Goal: Transaction & Acquisition: Purchase product/service

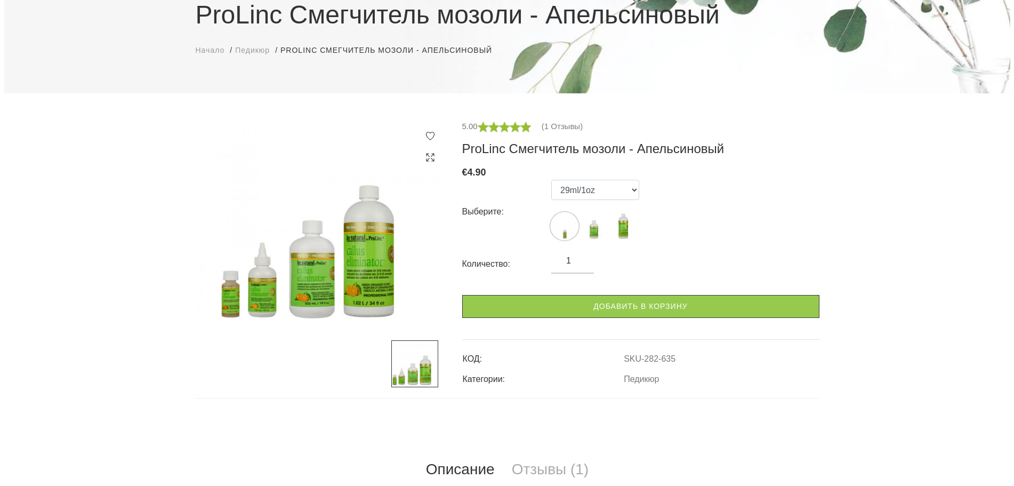
scroll to position [107, 0]
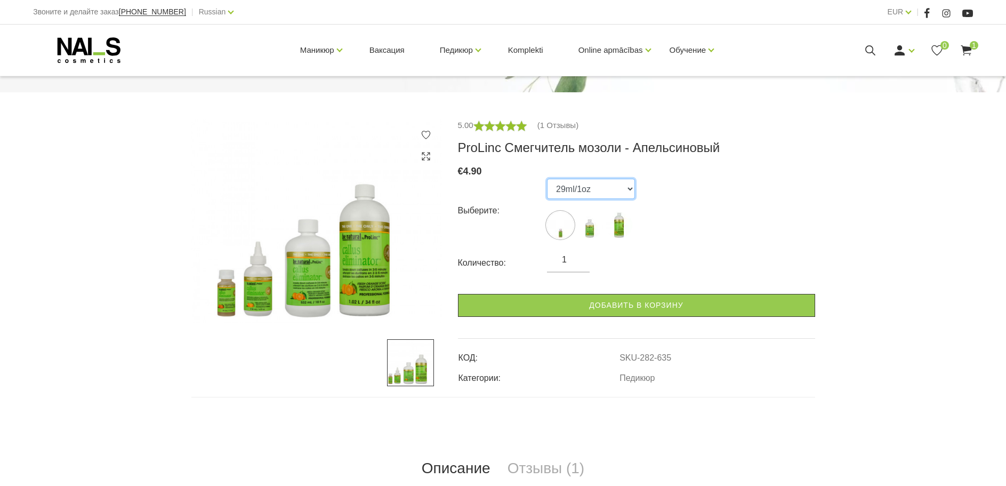
click at [617, 191] on select "29ml/1oz 532ml/18oz 1020ml/34oz" at bounding box center [591, 189] width 88 height 20
select select "633"
click at [547, 179] on select "29ml/1oz 532ml/18oz 1020ml/34oz" at bounding box center [591, 189] width 88 height 20
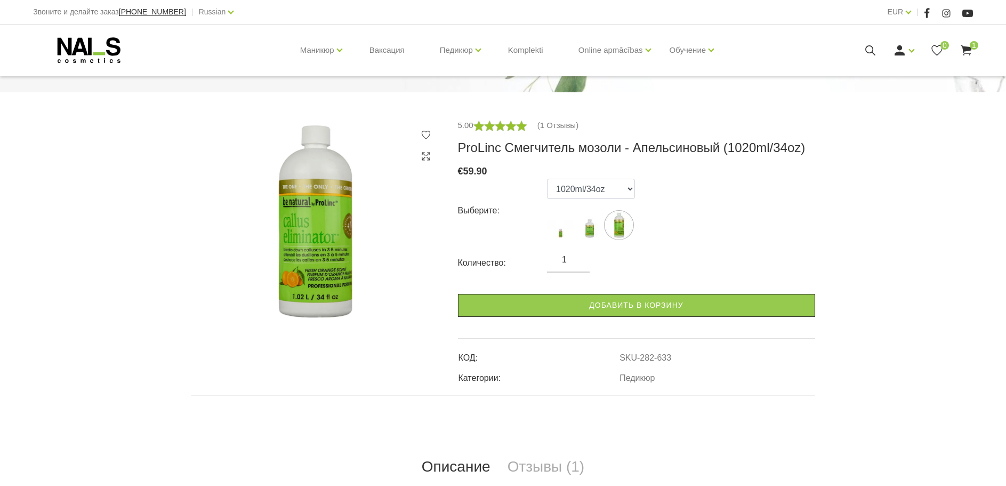
click at [974, 49] on span "1" at bounding box center [974, 45] width 9 height 9
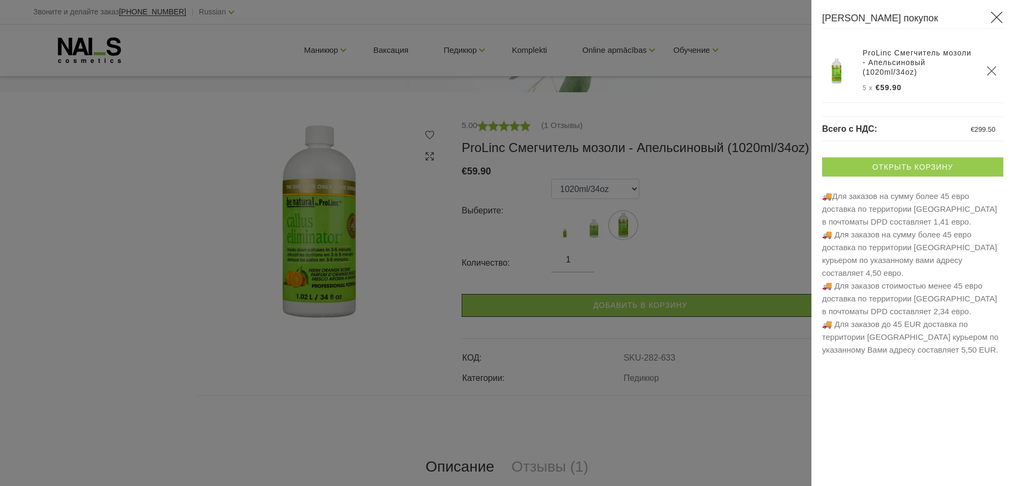
click at [875, 168] on link "Открыть корзину" at bounding box center [912, 166] width 181 height 19
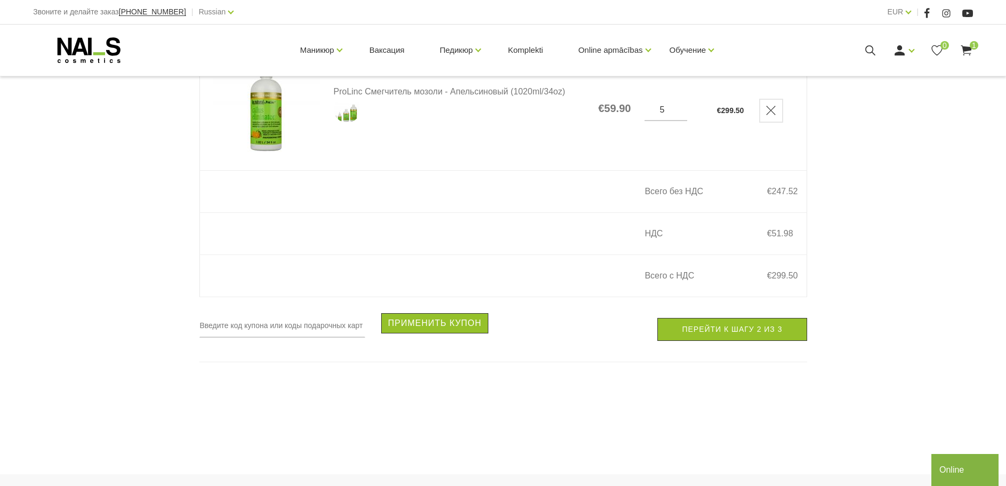
scroll to position [213, 0]
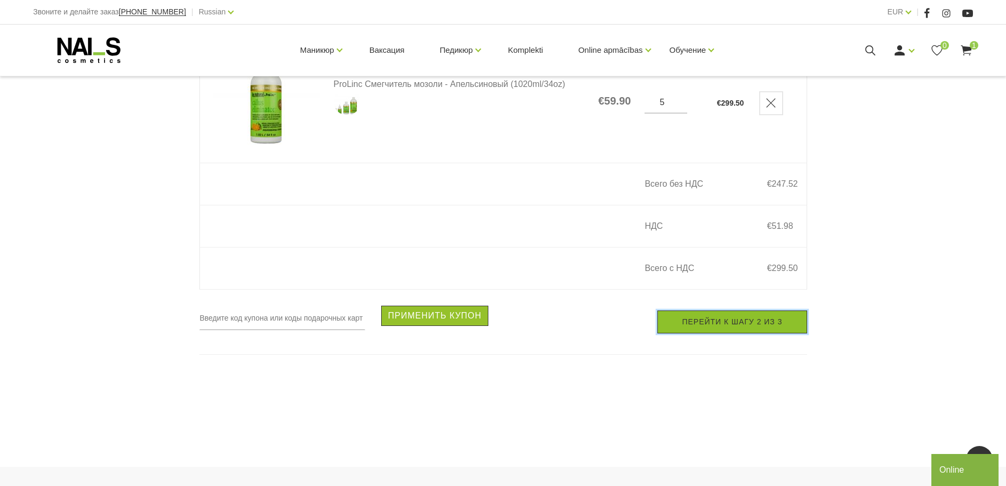
click at [722, 328] on link "Перейти к шагу 2 из 3" at bounding box center [731, 321] width 149 height 23
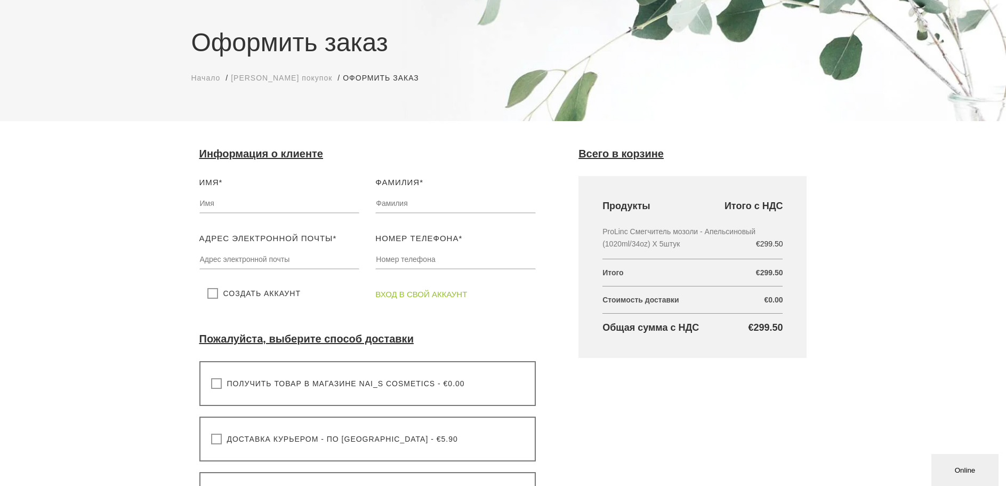
scroll to position [320, 0]
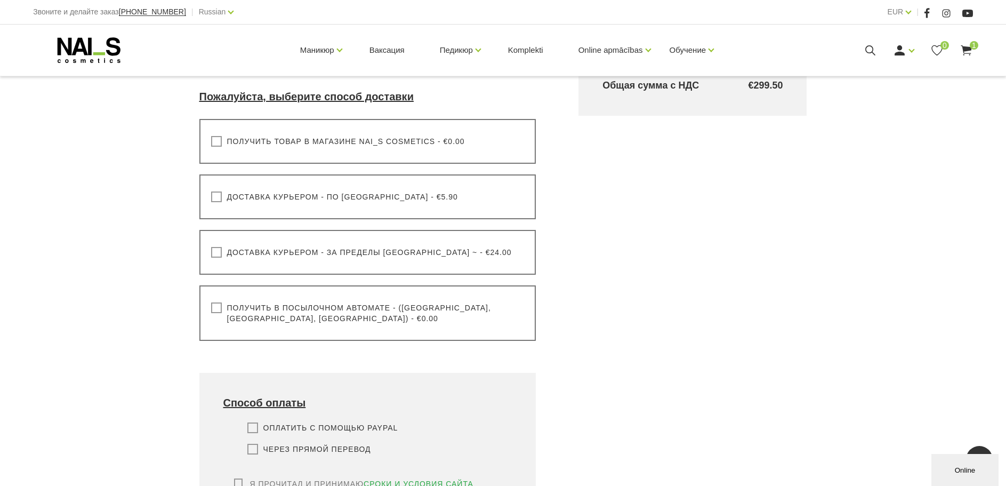
click at [216, 305] on label "Получить в посылочном автомате - (Латвия, Литва, Эстония) - €0.00" at bounding box center [367, 312] width 313 height 21
click at [0, 0] on input "Получить в посылочном автомате - (Латвия, Литва, Эстония) - €0.00" at bounding box center [0, 0] width 0 height 0
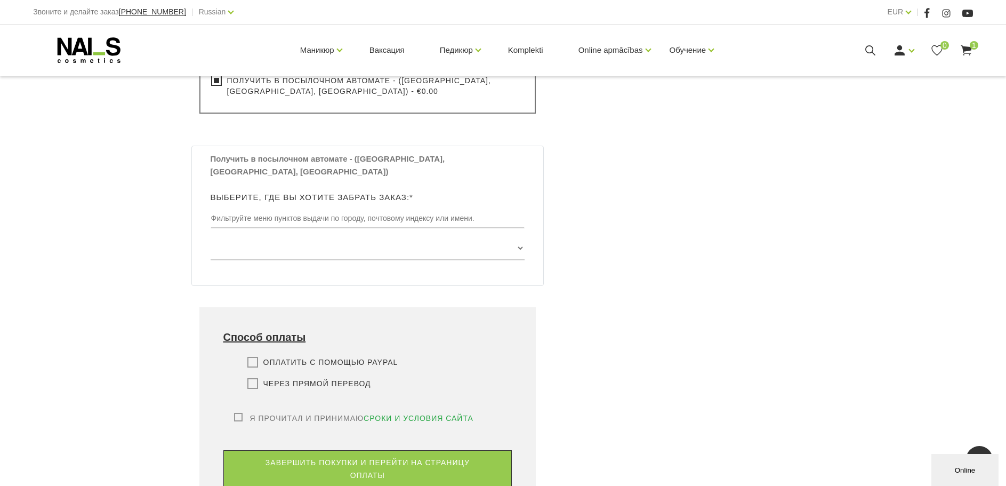
scroll to position [586, 0]
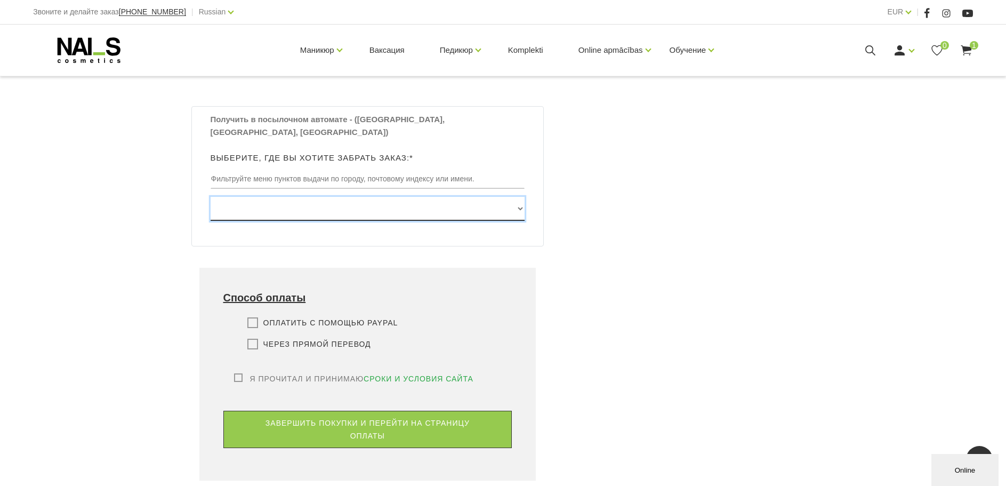
click at [517, 197] on select "Edvarta Virzas iela 2 , IECAVA, LV3913, (Paku Skapis TOP Iecava) Rīgas iela 27 …" at bounding box center [368, 209] width 315 height 24
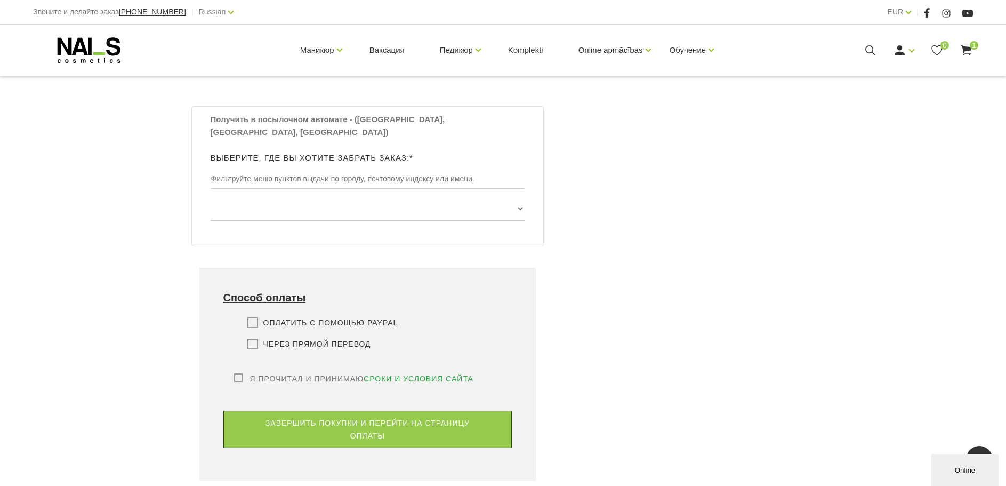
click at [769, 280] on div "Всего в корзине Продукты Итого с НДС ProLinc Смегчитель мозоли - Апельсиновый (…" at bounding box center [692, 65] width 271 height 852
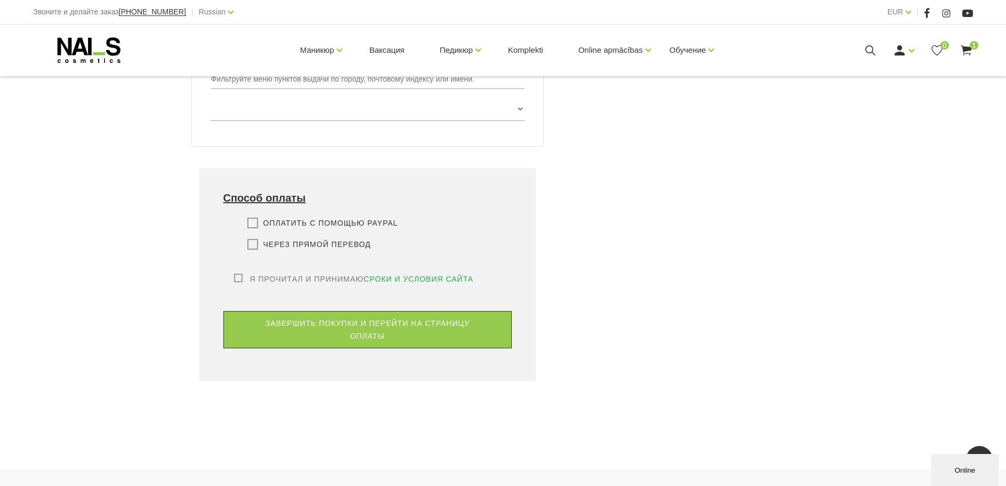
scroll to position [802, 0]
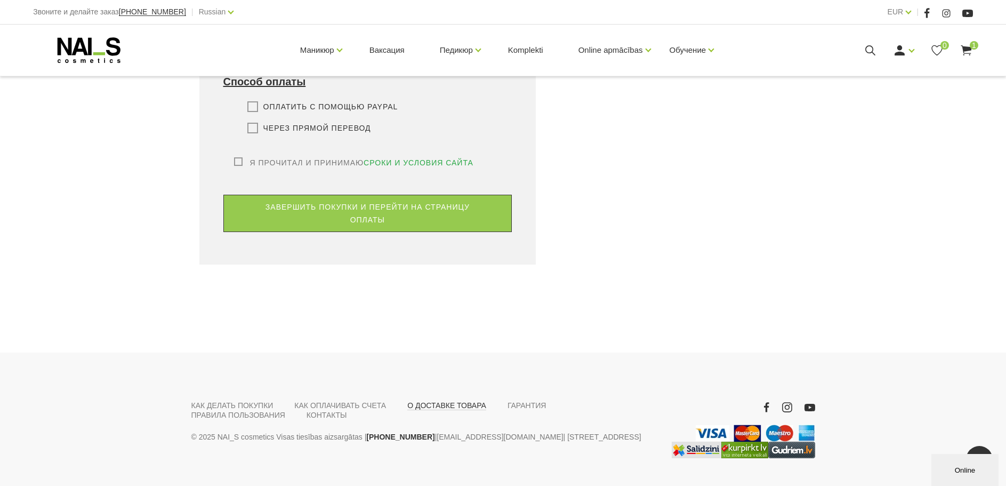
click at [426, 400] on link "О ДОСТАВКЕ ТОВАРА" at bounding box center [446, 405] width 79 height 10
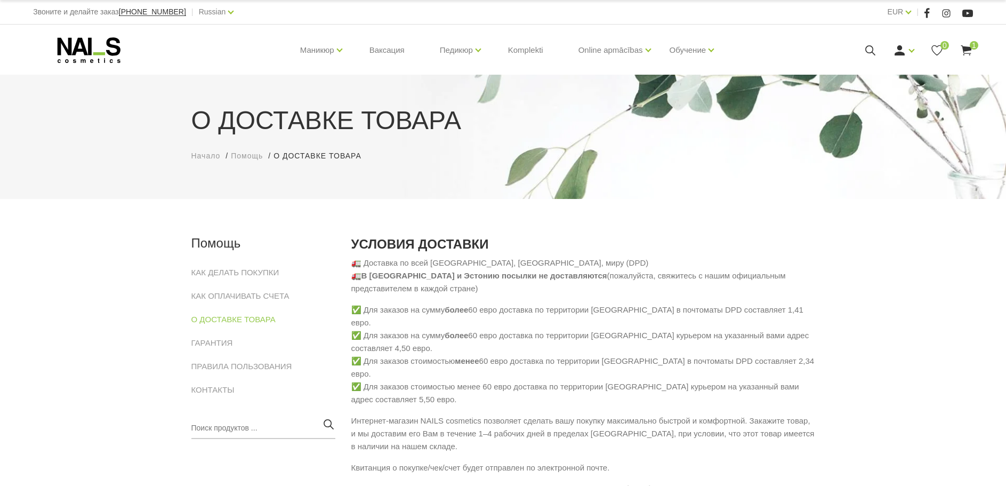
click at [967, 47] on use at bounding box center [966, 50] width 11 height 10
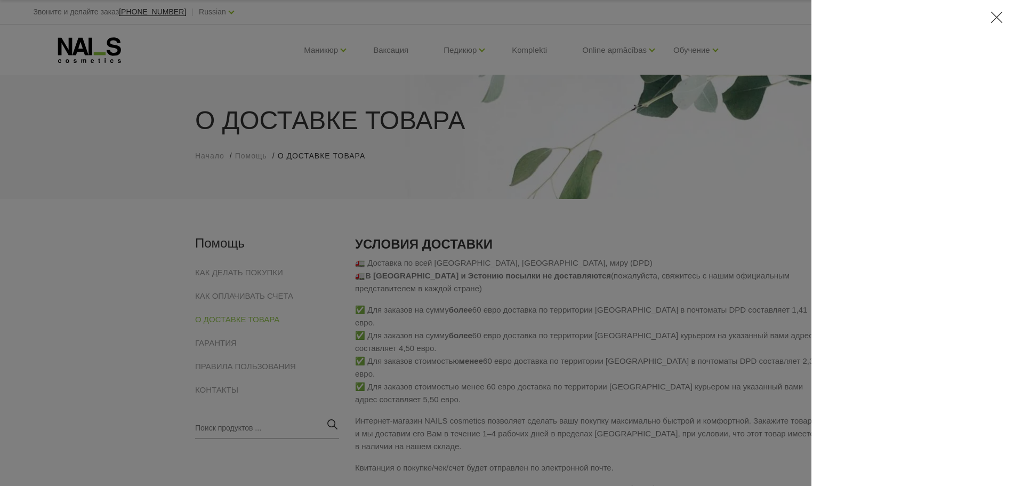
click at [1001, 18] on icon at bounding box center [996, 17] width 13 height 13
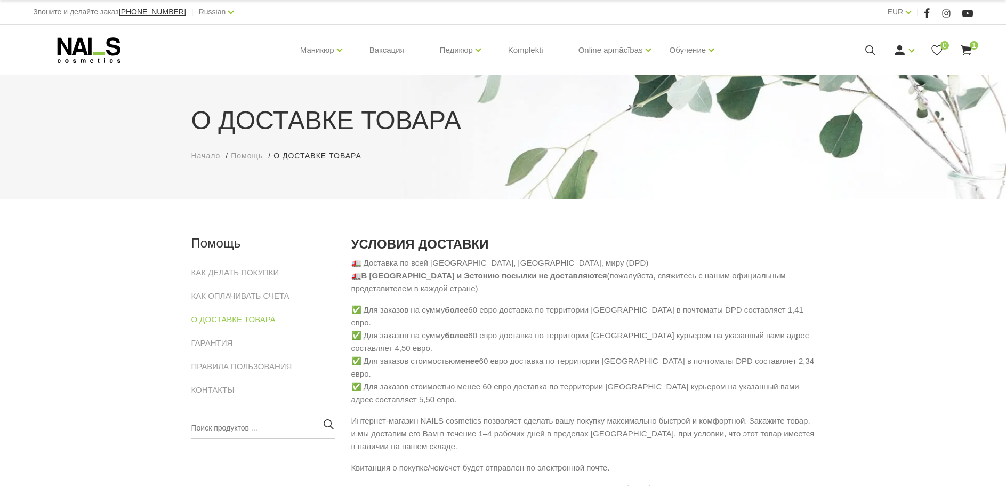
click at [971, 51] on icon at bounding box center [966, 50] width 13 height 13
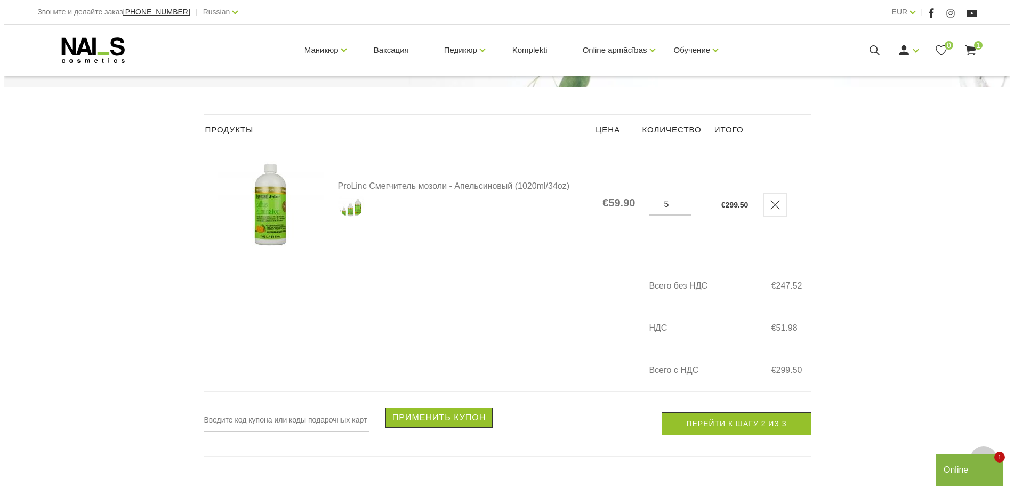
scroll to position [107, 0]
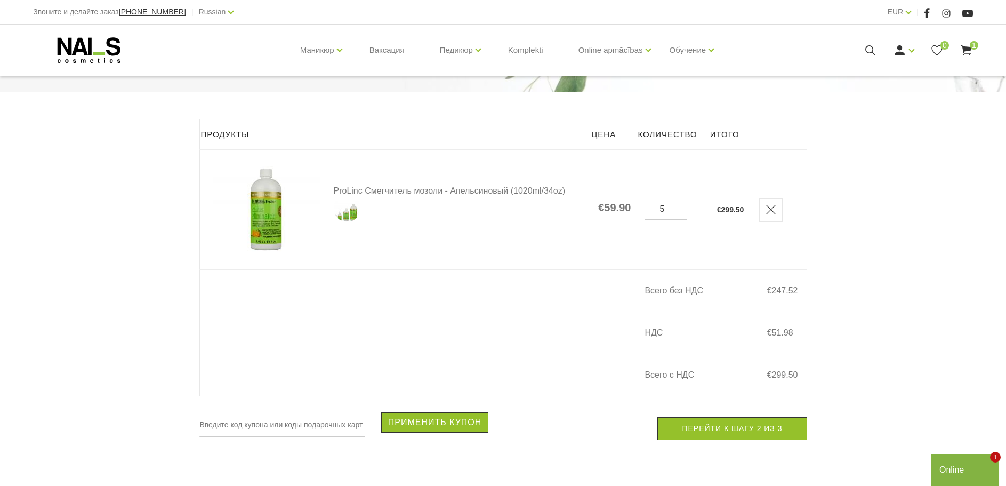
click at [967, 51] on use at bounding box center [966, 50] width 11 height 10
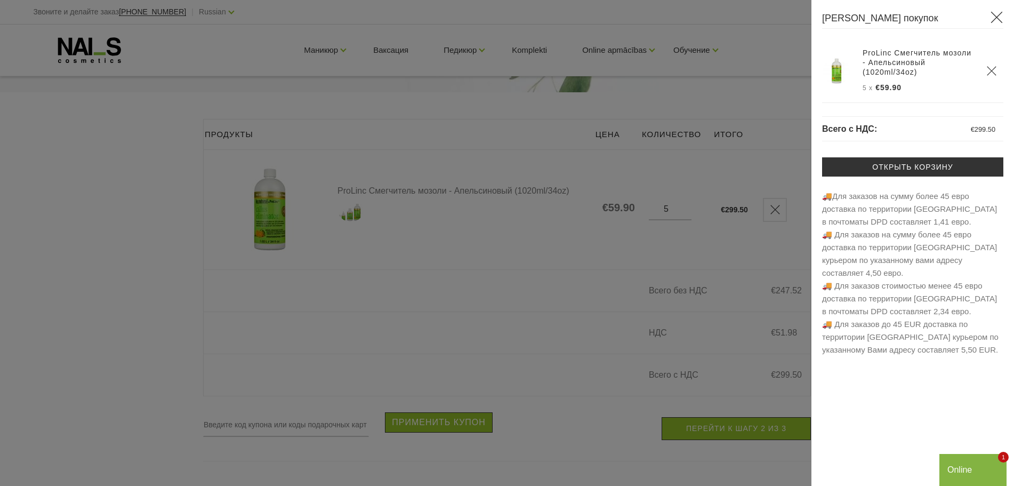
click at [1001, 19] on icon at bounding box center [996, 17] width 13 height 13
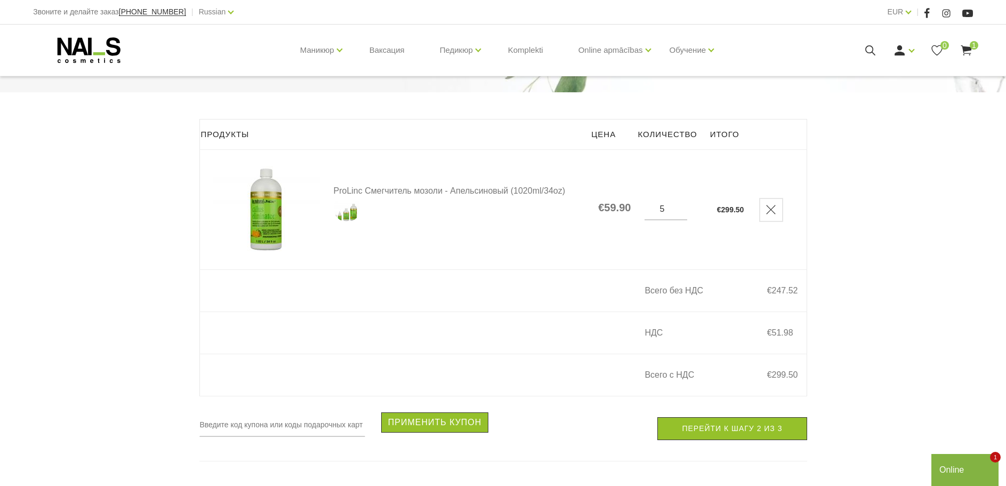
click at [975, 47] on span "1" at bounding box center [974, 45] width 9 height 9
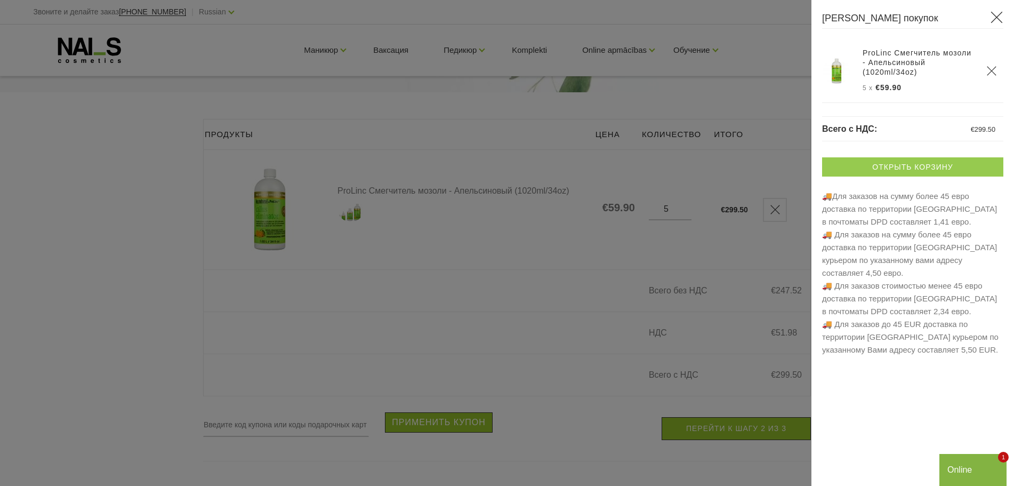
click at [912, 167] on link "Открыть корзину" at bounding box center [912, 166] width 181 height 19
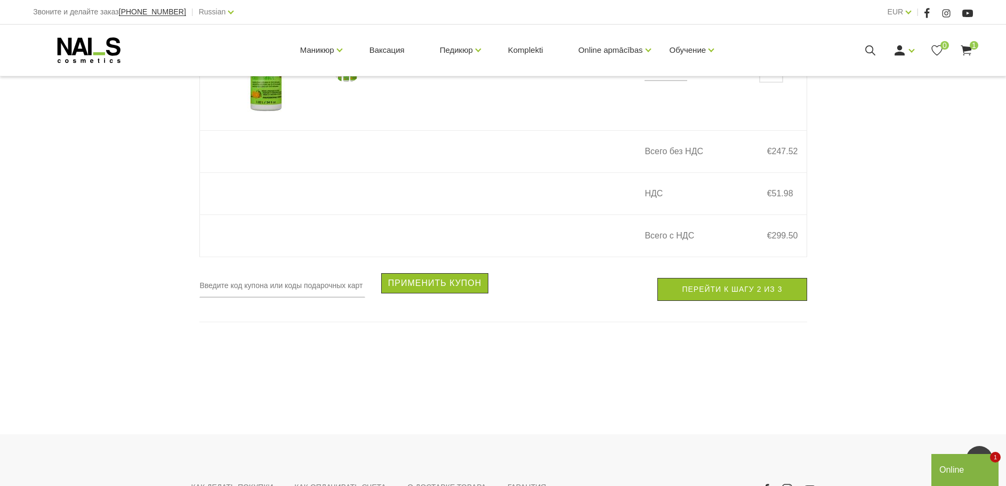
scroll to position [107, 0]
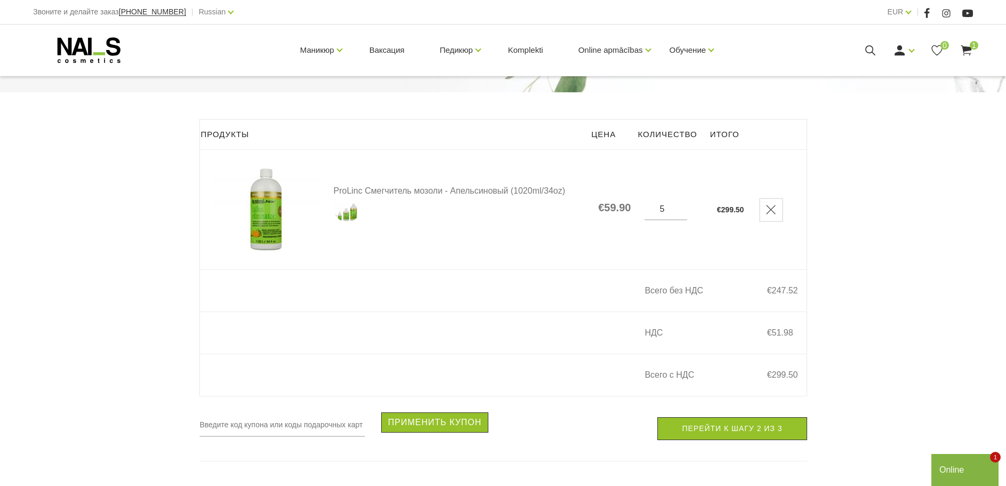
click at [929, 246] on div "Корзина покупок Начало Корзина покупок Корзина покупок Продукты Цена Количество…" at bounding box center [503, 198] width 1006 height 610
click at [973, 51] on div "Маникюр Гельлаки Базы, топы и праймеры Гель-системы УВ/Лед Дизайн системы Разны…" at bounding box center [503, 50] width 956 height 51
click at [731, 437] on link "Перейти к шагу 2 из 3" at bounding box center [731, 428] width 149 height 23
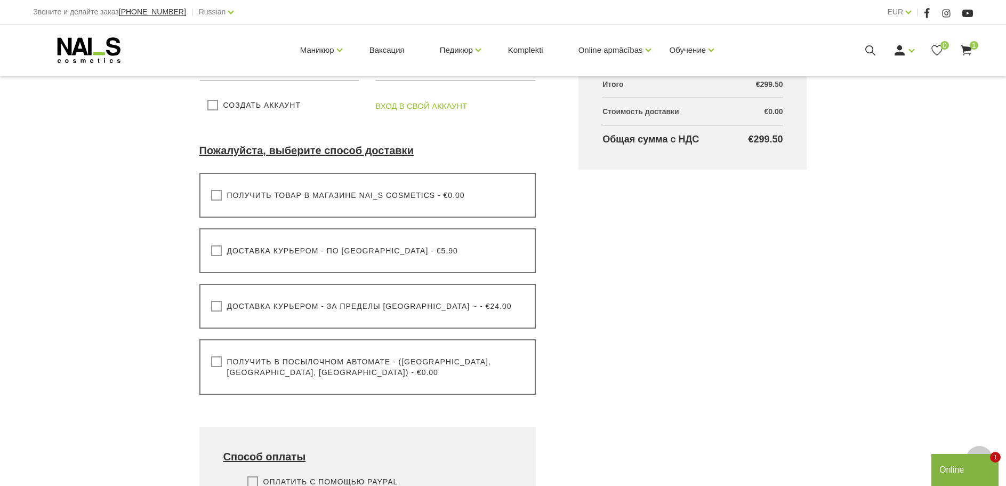
scroll to position [267, 0]
click at [215, 363] on label "Получить в посылочном автомате - (Латвия, Литва, Эстония) - €0.00" at bounding box center [367, 366] width 313 height 21
click at [0, 0] on input "Получить в посылочном автомате - (Латвия, Литва, Эстония) - €0.00" at bounding box center [0, 0] width 0 height 0
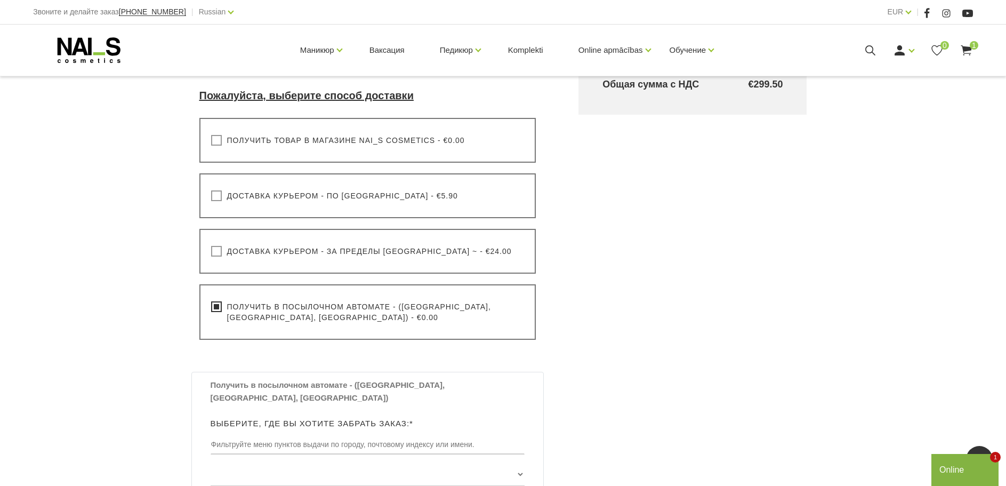
scroll to position [533, 0]
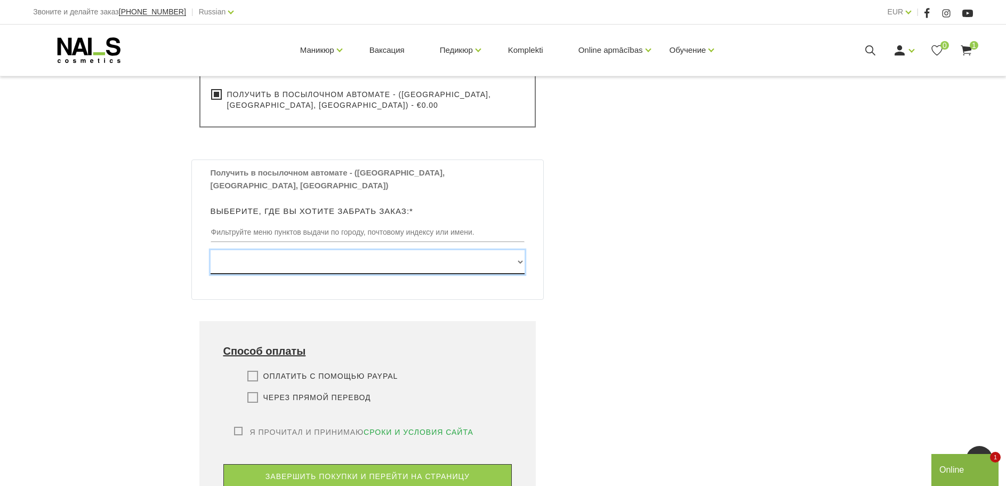
click at [514, 250] on select "Edvarta Virzas iela 2 , IECAVA, LV3913, (Paku Skapis TOP Iecava) Rīgas iela 27 …" at bounding box center [368, 262] width 315 height 24
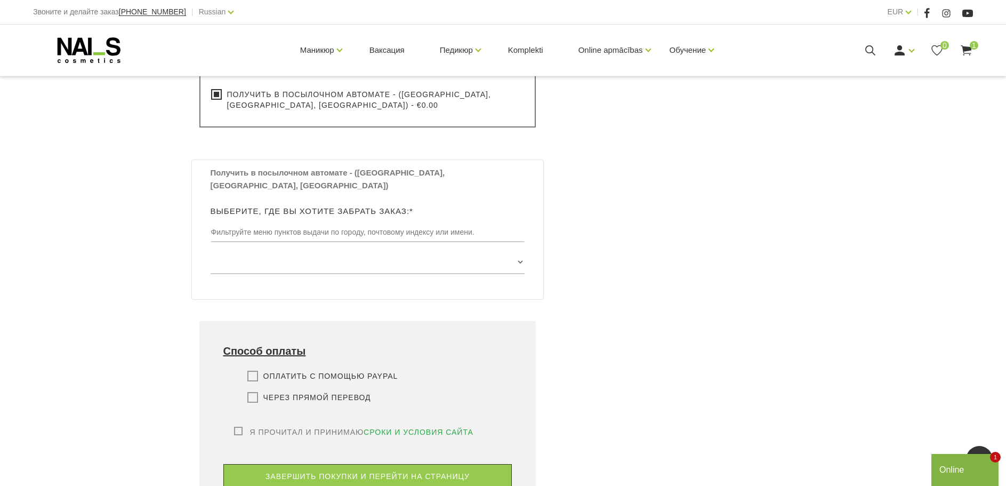
click at [659, 220] on div "Всего в корзине Продукты Итого с НДС ProLinc Смегчитель мозоли - Апельсиновый (…" at bounding box center [692, 118] width 271 height 852
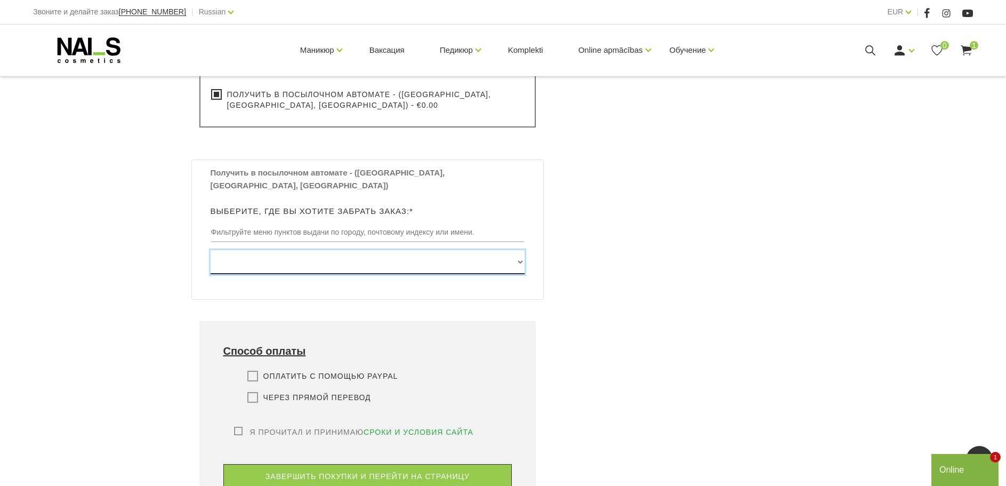
click at [507, 250] on select "Edvarta Virzas iela 2 , IECAVA, LV3913, (Paku Skapis TOP Iecava) Rīgas iela 27 …" at bounding box center [368, 262] width 315 height 24
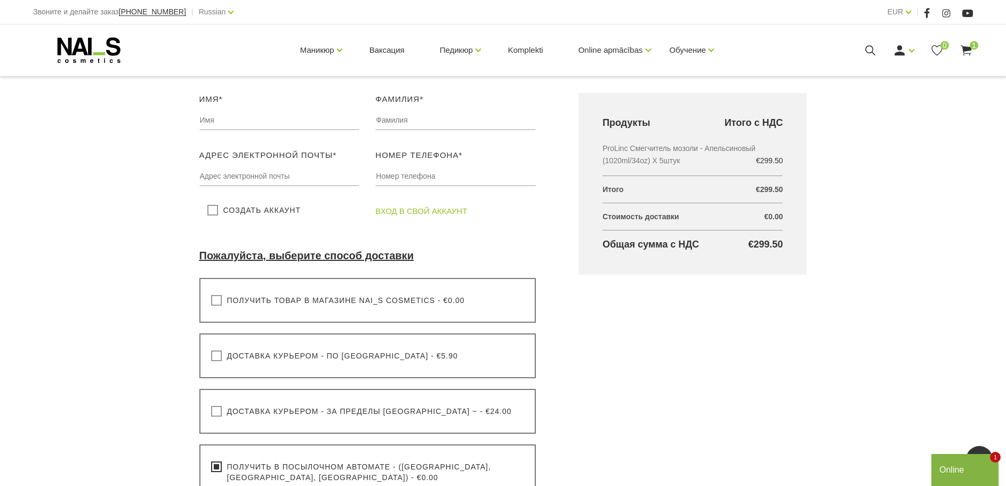
scroll to position [160, 0]
click at [216, 122] on input "text" at bounding box center [279, 121] width 160 height 20
type input "Yulia"
type input "Pellya"
type input "[EMAIL_ADDRESS][DOMAIN_NAME]"
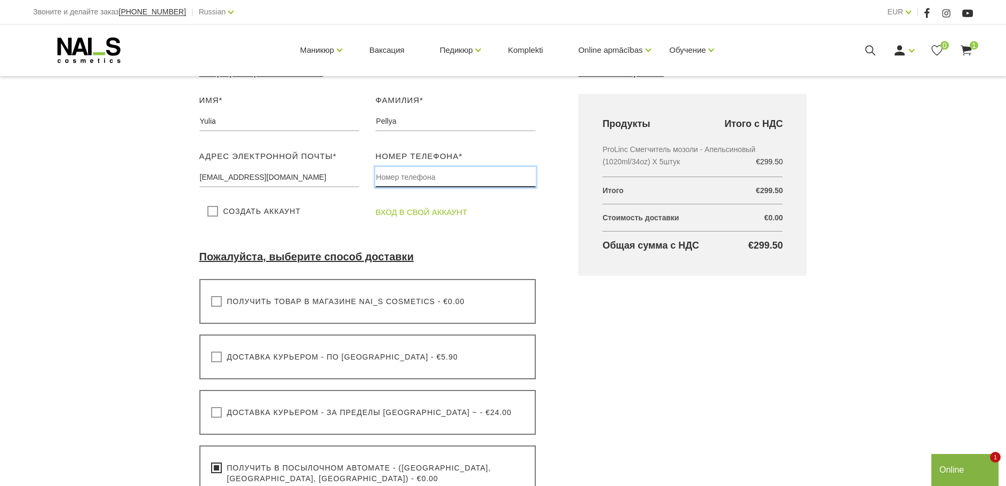
type input "56605029"
type input "NARVA"
drag, startPoint x: 425, startPoint y: 179, endPoint x: 361, endPoint y: 182, distance: 64.0
click at [361, 182] on div "Имя* Yulia Пожалуйста, добавьте ваше имя Фамилия* Pellya Пожалуйста, добавьте с…" at bounding box center [367, 161] width 353 height 135
type input "[PHONE_NUMBER]"
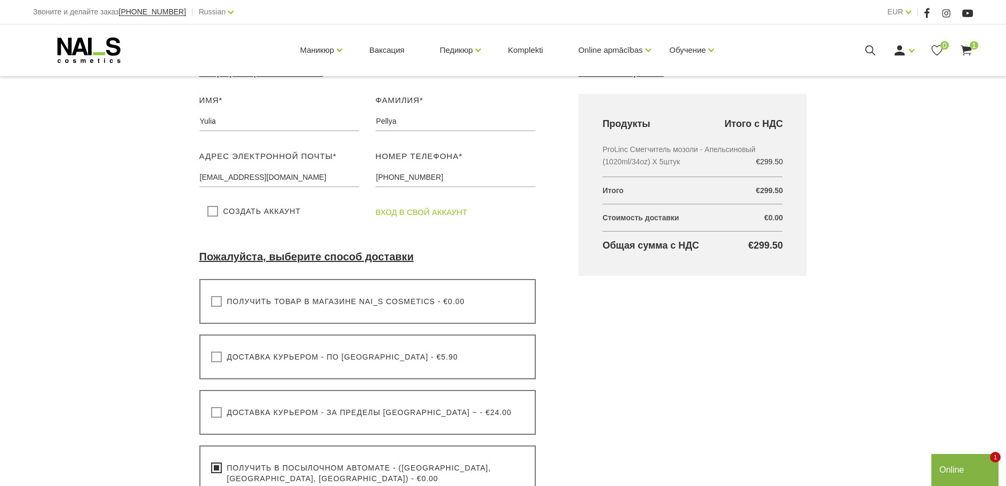
click at [750, 366] on div "Всего в корзине Продукты Итого с НДС ProLinc Смегчитель мозоли - Апельсиновый (…" at bounding box center [692, 492] width 271 height 852
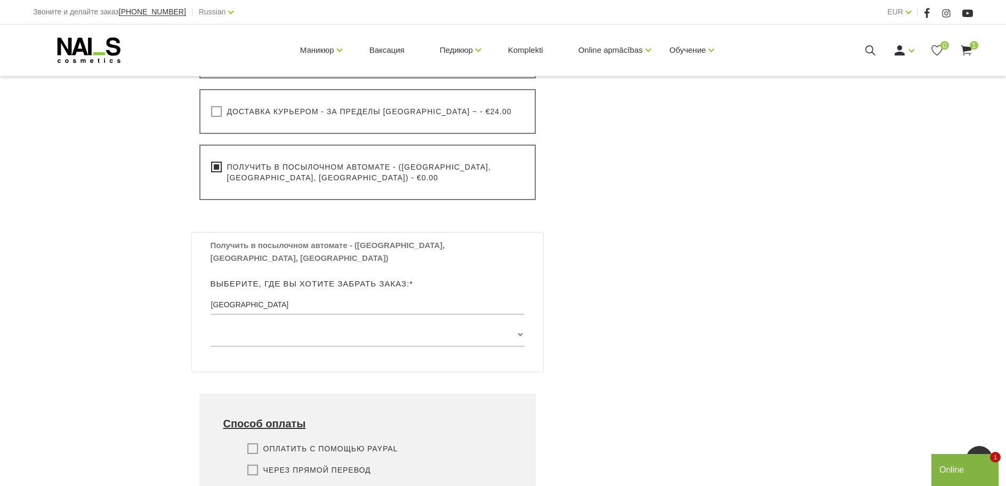
scroll to position [480, 0]
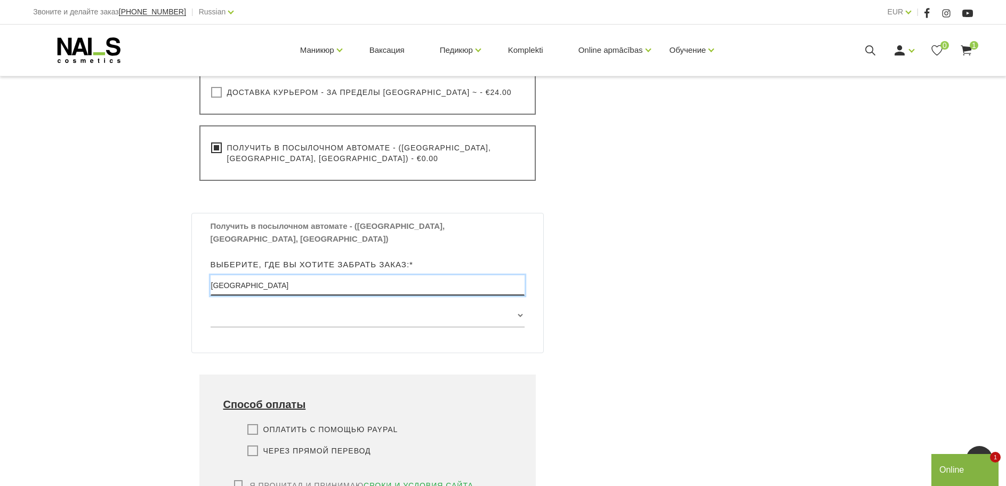
click at [269, 275] on input "NARVA" at bounding box center [368, 285] width 315 height 20
drag, startPoint x: 636, startPoint y: 328, endPoint x: 627, endPoint y: 324, distance: 10.0
click at [636, 328] on div "Всего в корзине Продукты Итого с НДС ProLinc Смегчитель мозоли - Апельсиновый (…" at bounding box center [692, 172] width 271 height 852
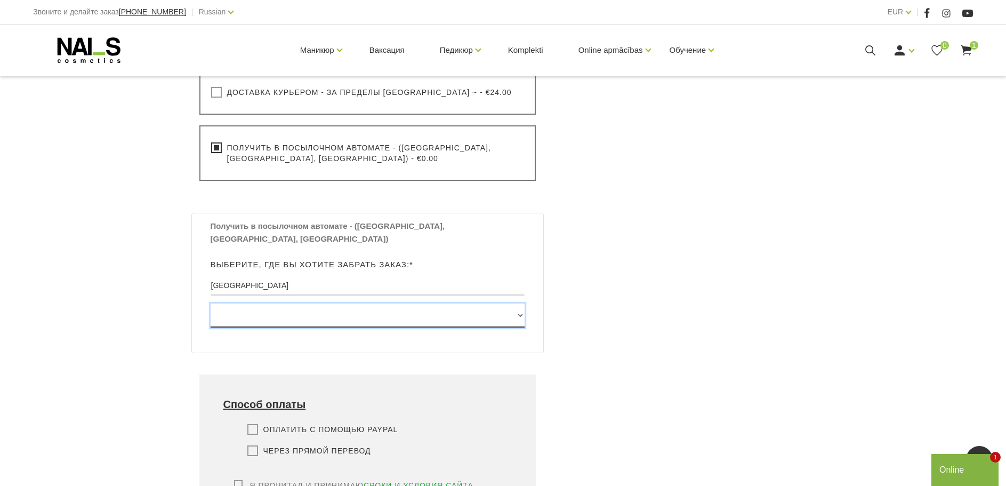
click at [521, 307] on select at bounding box center [368, 315] width 315 height 24
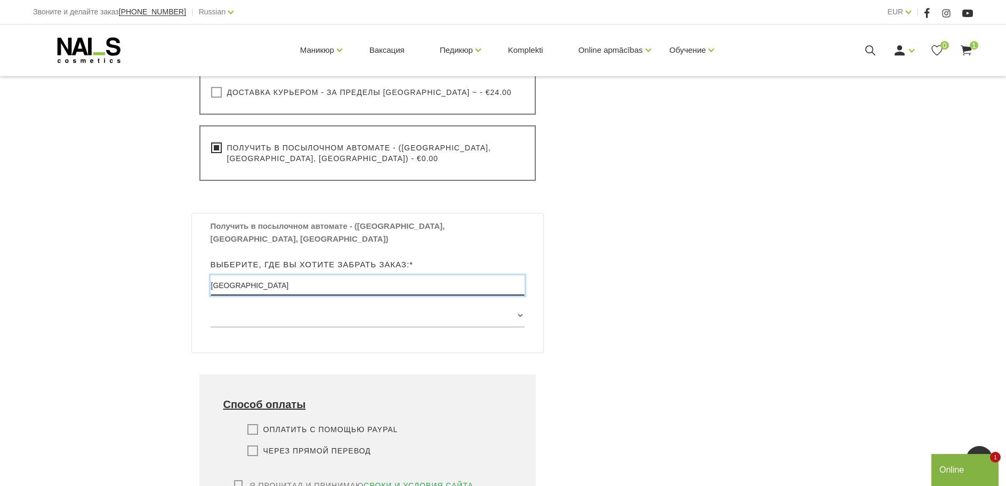
click at [257, 275] on input "NARVA" at bounding box center [368, 285] width 315 height 20
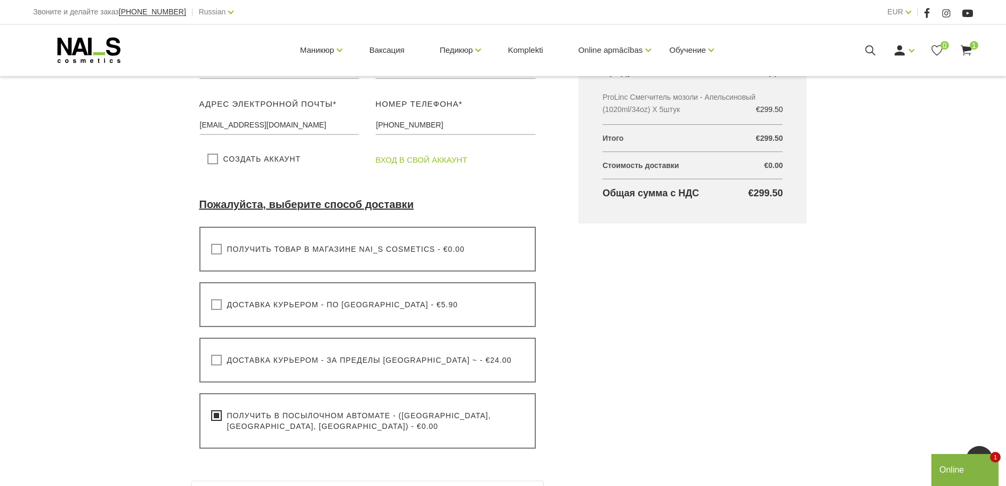
scroll to position [107, 0]
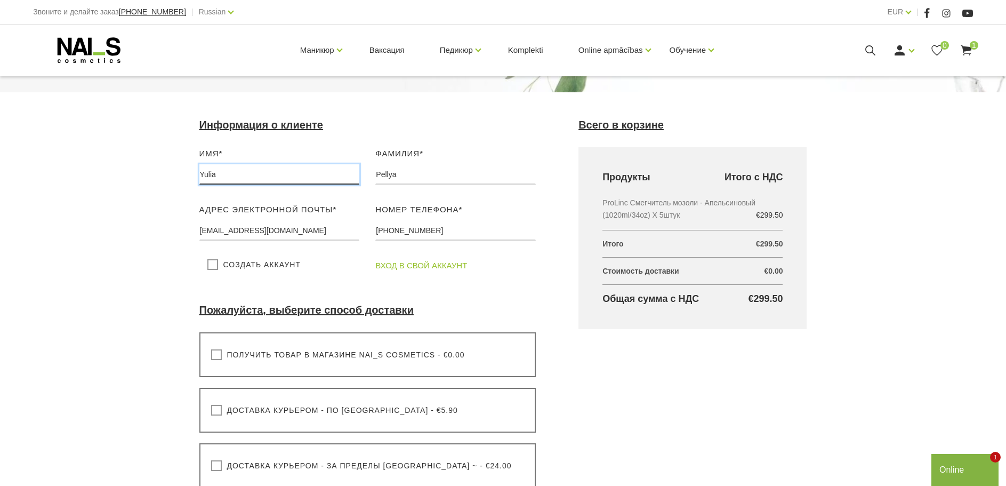
click at [244, 176] on input "Yulia" at bounding box center [279, 174] width 160 height 20
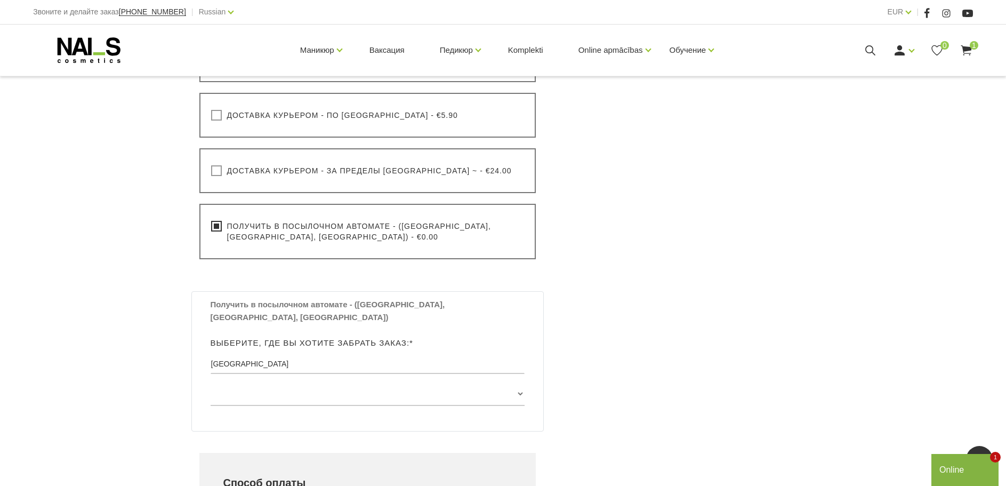
scroll to position [426, 0]
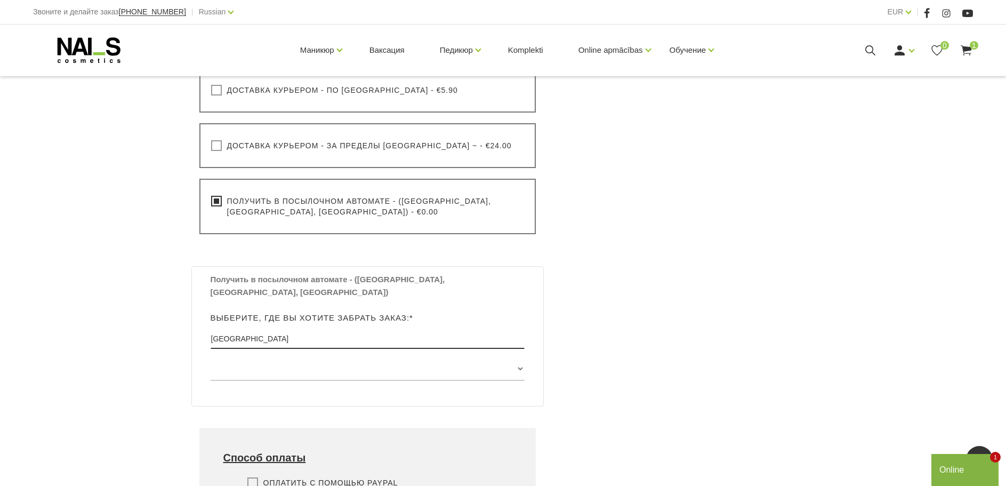
type input "Yuli"
click at [318, 333] on input "NARVA" at bounding box center [368, 338] width 315 height 20
type input "N"
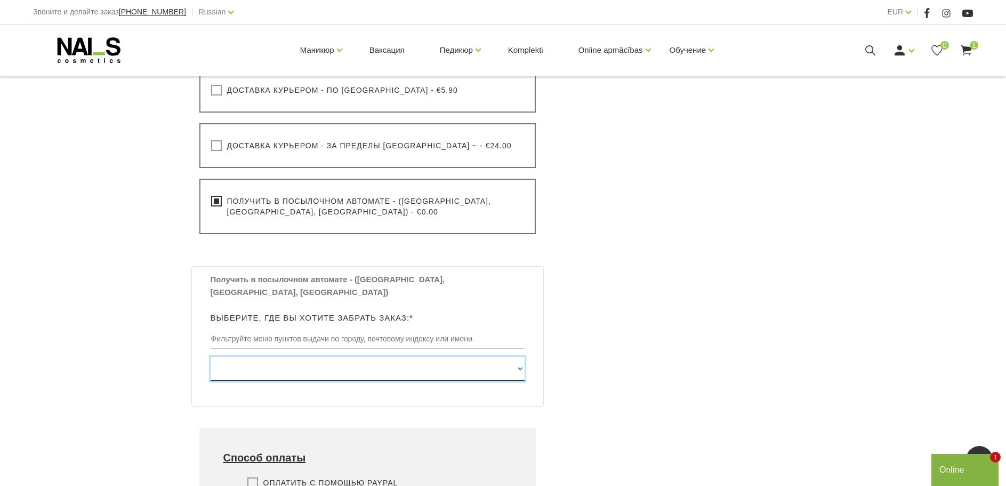
click at [518, 358] on select "Edvarta Virzas iela 2 , IECAVA, LV3913, (Paku Skapis TOP Iecava) Rīgas iela 27 …" at bounding box center [368, 369] width 315 height 24
select select "Brīvības gatve 265 , RĪGA, LV1006, (Paku Skapis Circle K Teika)"
click at [211, 357] on select "Edvarta Virzas iela 2 , IECAVA, LV3913, (Paku Skapis TOP Iecava) Rīgas iela 27 …" at bounding box center [368, 369] width 315 height 24
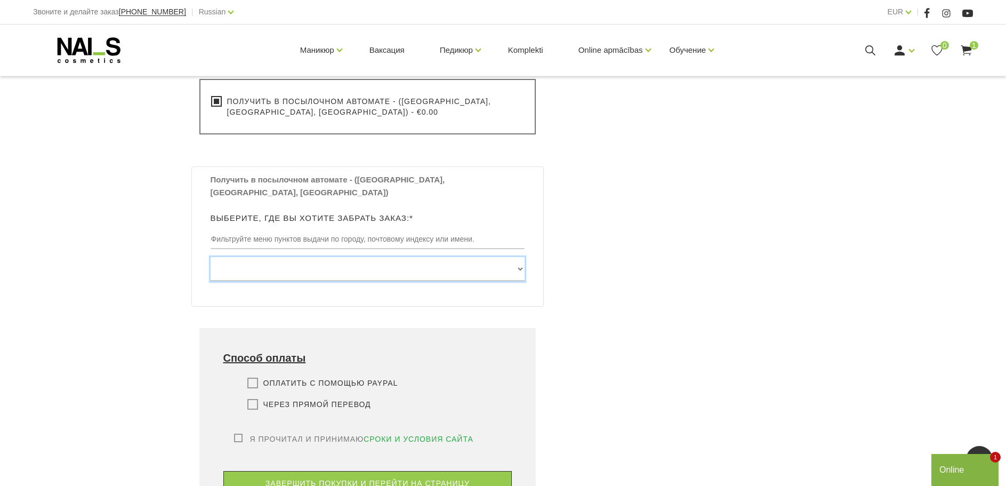
scroll to position [533, 0]
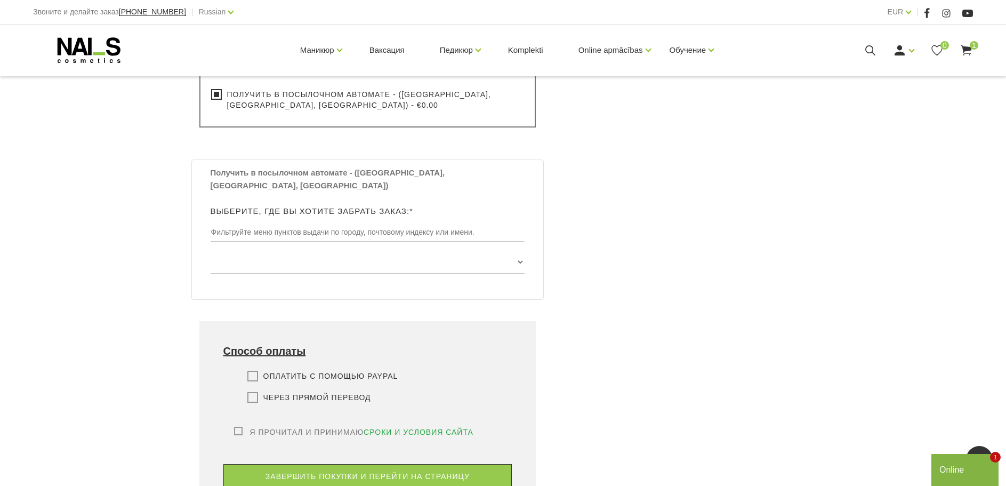
click at [255, 371] on label "Оплатить с помощью PayPal" at bounding box center [322, 376] width 151 height 11
click at [0, 0] on input "Оплатить с помощью PayPal" at bounding box center [0, 0] width 0 height 0
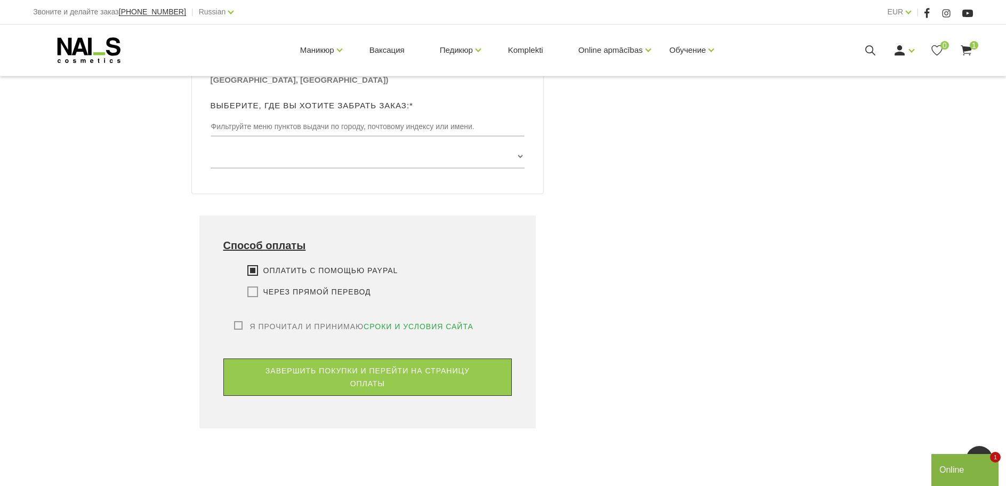
scroll to position [640, 0]
click at [240, 320] on label "Я прочитал и принимаю сроки и условия сайта" at bounding box center [353, 325] width 239 height 11
click at [0, 0] on input "Я прочитал и принимаю сроки и условия сайта" at bounding box center [0, 0] width 0 height 0
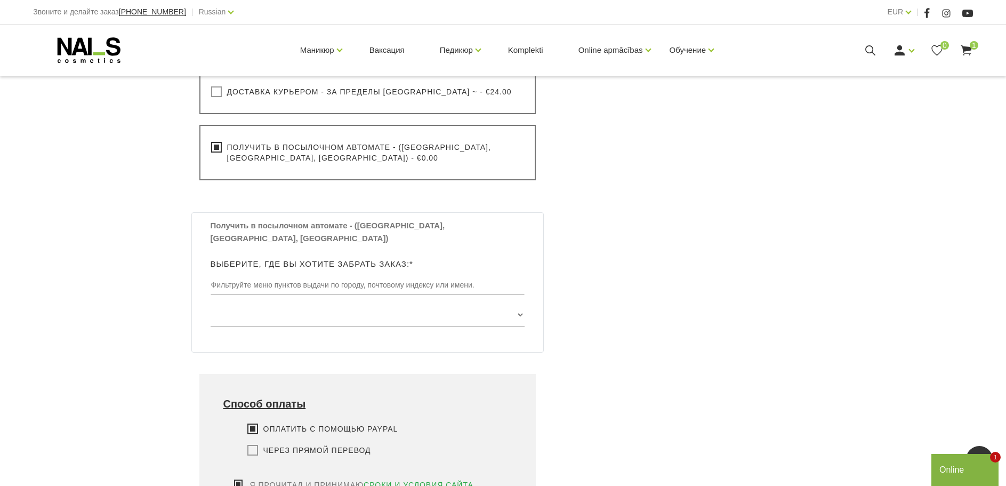
scroll to position [693, 0]
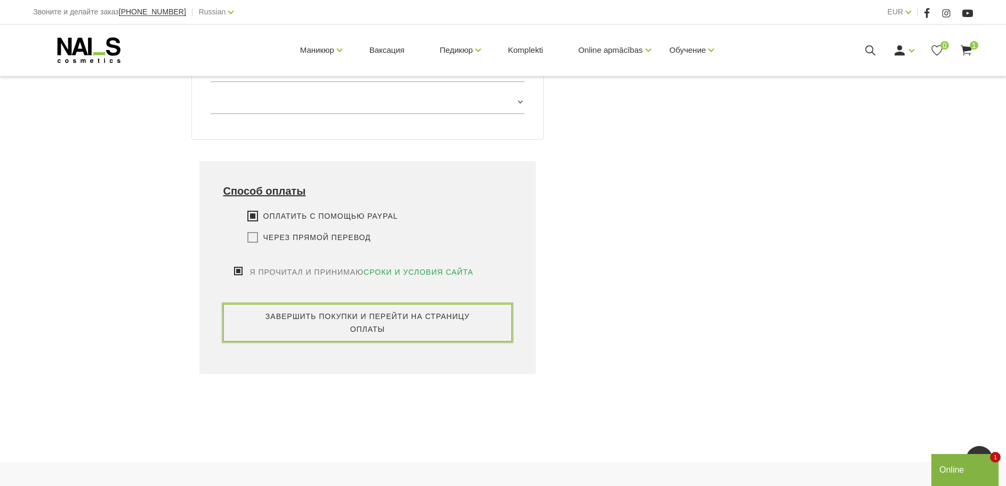
click at [399, 304] on button "завершить покупки и перейти на страницу оплаты" at bounding box center [367, 322] width 289 height 37
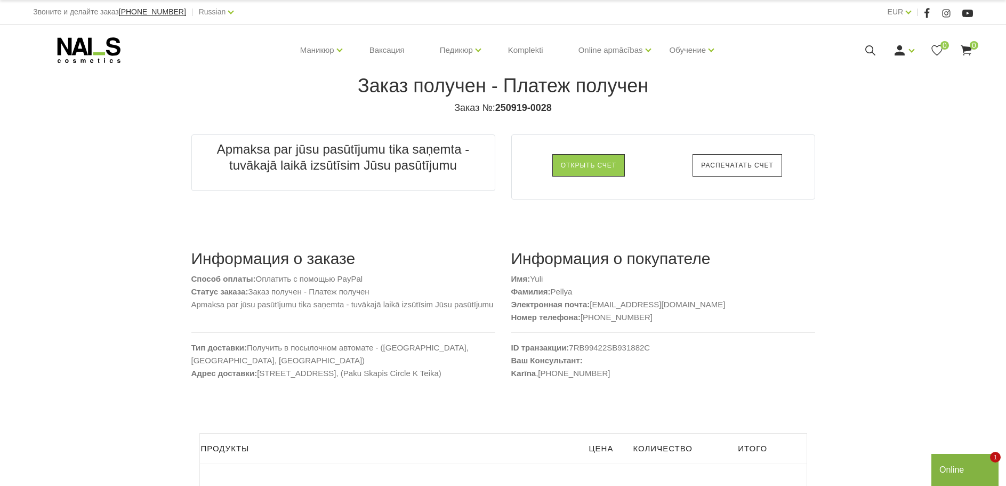
click at [730, 158] on link "Распечатать счет" at bounding box center [737, 165] width 89 height 22
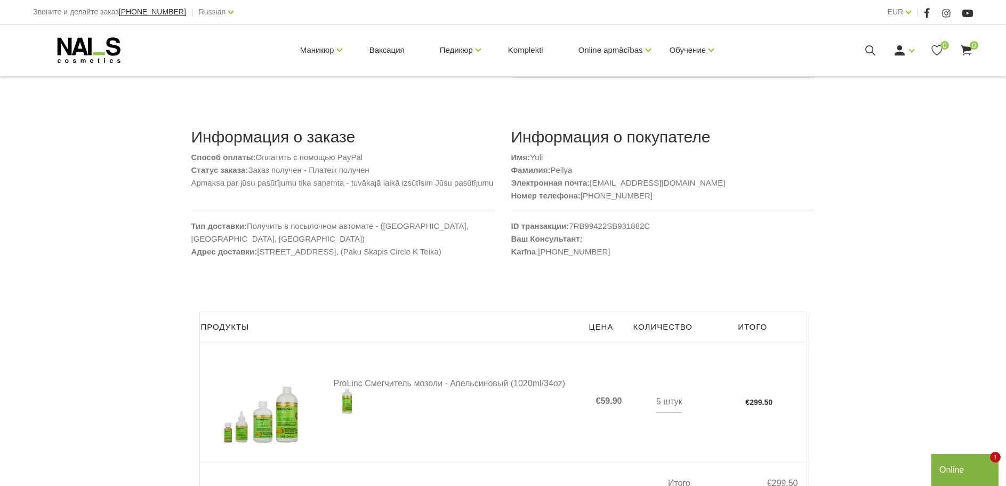
scroll to position [160, 0]
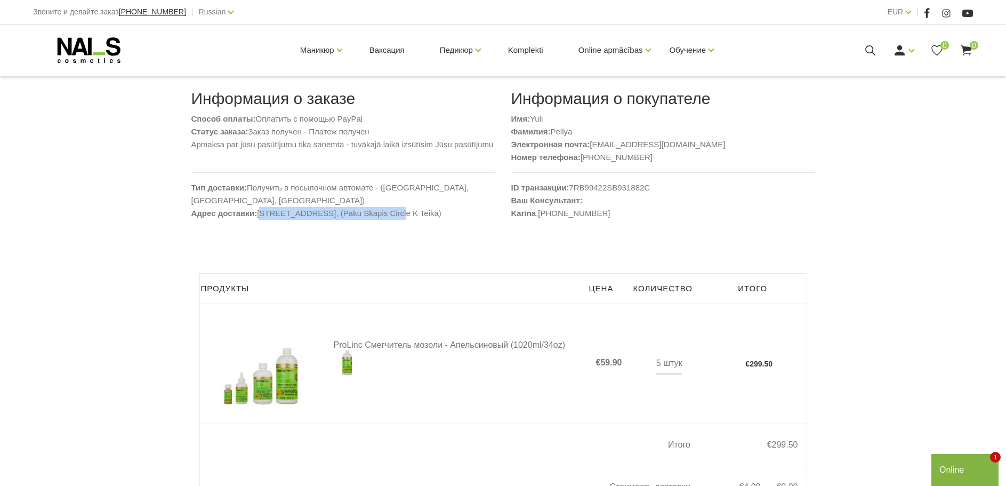
drag, startPoint x: 377, startPoint y: 201, endPoint x: 257, endPoint y: 202, distance: 120.0
click at [257, 202] on div "Информация о заказе Способ оплаты: Оплатить с помощью PayPal Статус заказа: Зак…" at bounding box center [343, 165] width 320 height 152
copy div "[STREET_ADDRESS],"
click at [914, 190] on div "Заказ получен - Платеж получен Заказ №: 250919-0028 Apmaksa par jūsu pasūtījumu…" at bounding box center [503, 224] width 1006 height 769
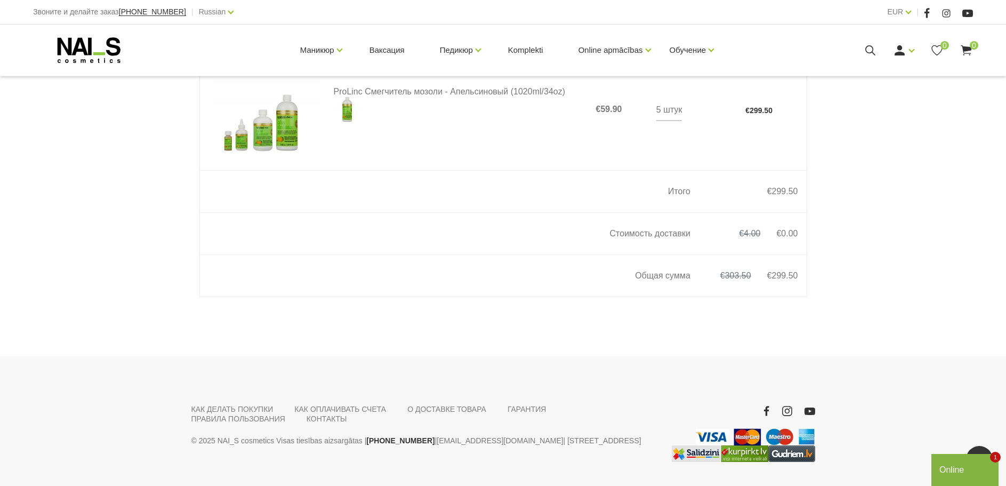
scroll to position [458, 0]
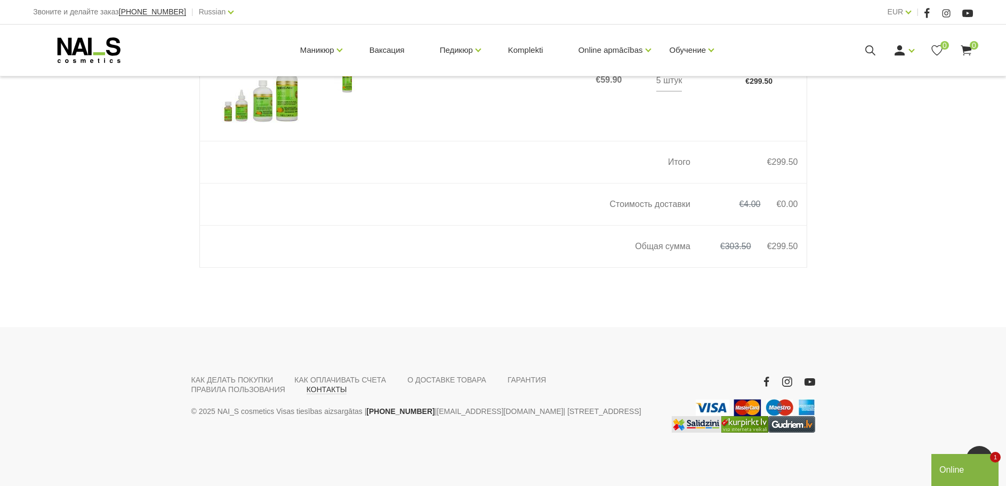
click at [317, 390] on link "КОНТАКТЫ" at bounding box center [327, 389] width 41 height 10
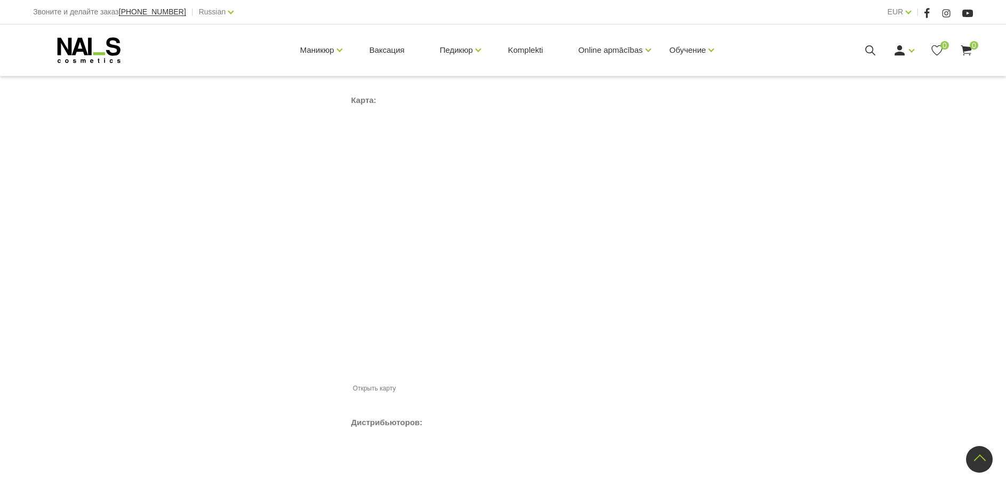
scroll to position [746, 0]
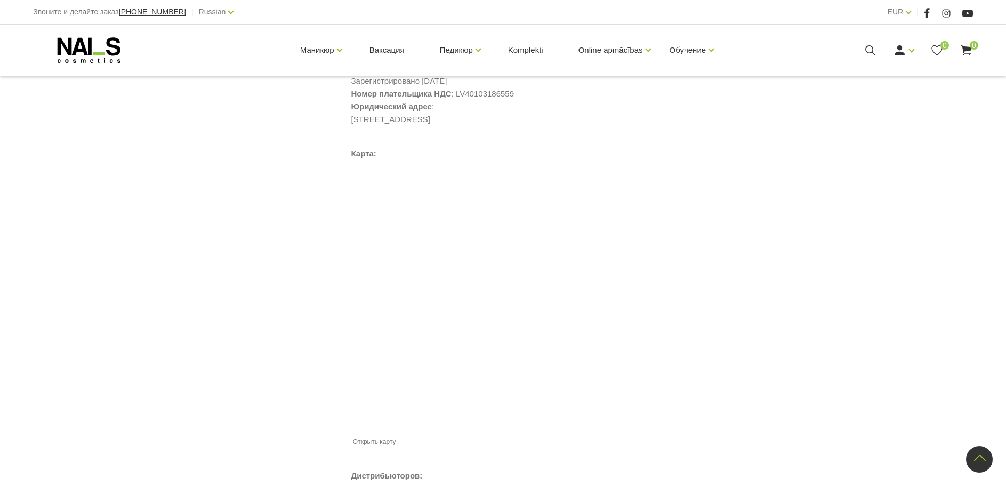
click at [919, 117] on div "Контакты Начало Помощь Контакты Контакты Помощь КАК ДЕЛАТЬ ПОКУПКИ КАК ОПЛАЧИВА…" at bounding box center [503, 23] width 1006 height 1538
